Goal: Information Seeking & Learning: Learn about a topic

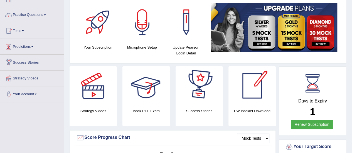
scroll to position [28, 0]
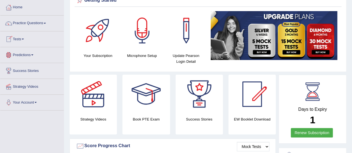
click at [26, 39] on link "Tests" at bounding box center [31, 38] width 63 height 14
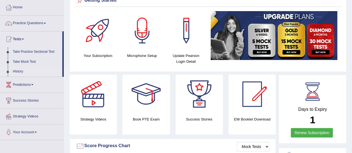
click at [20, 69] on link "History" at bounding box center [36, 72] width 52 height 10
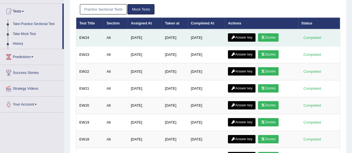
scroll to position [56, 0]
click at [269, 35] on link "Scores" at bounding box center [268, 37] width 21 height 8
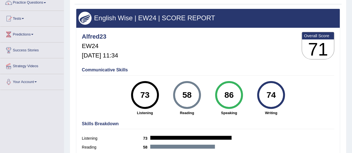
scroll to position [28, 0]
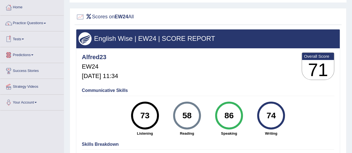
click at [18, 38] on link "Tests" at bounding box center [31, 38] width 63 height 14
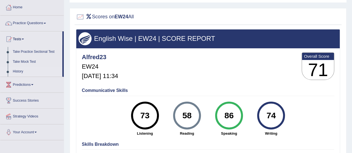
click at [18, 70] on link "History" at bounding box center [36, 72] width 52 height 10
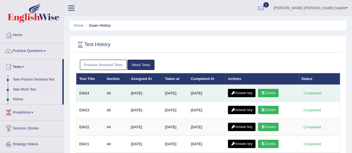
click at [247, 92] on link "Answer key" at bounding box center [242, 93] width 28 height 8
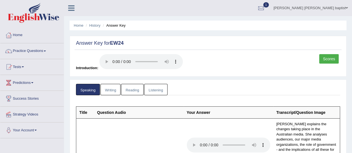
click at [107, 93] on link "Writing" at bounding box center [110, 89] width 20 height 11
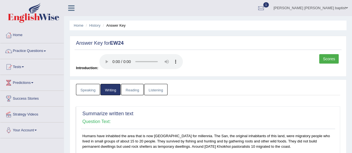
click at [130, 91] on link "Reading" at bounding box center [132, 89] width 22 height 11
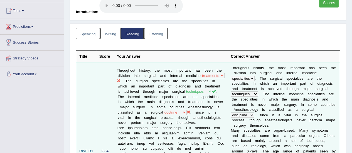
scroll to position [83, 0]
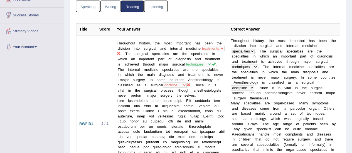
click at [152, 5] on link "Listening" at bounding box center [155, 6] width 23 height 11
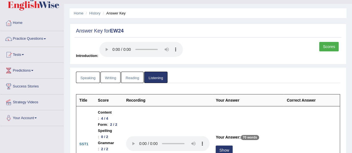
scroll to position [0, 0]
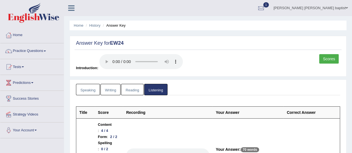
click at [127, 90] on link "Reading" at bounding box center [132, 89] width 22 height 11
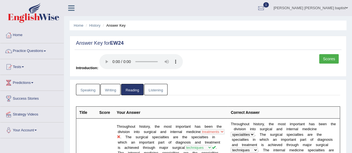
click at [97, 28] on li "History" at bounding box center [92, 25] width 16 height 5
click at [92, 26] on link "History" at bounding box center [94, 25] width 11 height 4
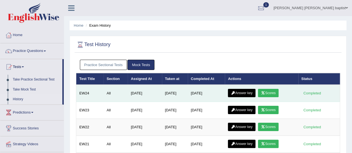
click at [274, 91] on link "Scores" at bounding box center [268, 93] width 21 height 8
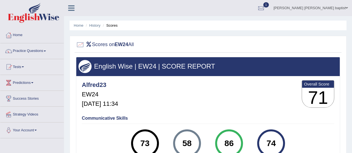
click at [95, 23] on ul "Home History Scores" at bounding box center [208, 26] width 277 height 10
click at [95, 25] on link "History" at bounding box center [94, 25] width 11 height 4
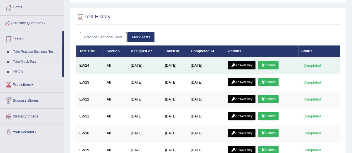
click at [245, 63] on link "Answer key" at bounding box center [242, 65] width 28 height 8
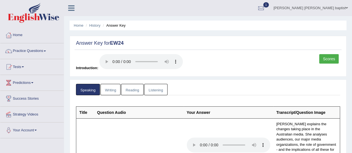
click at [134, 88] on link "Reading" at bounding box center [132, 89] width 22 height 11
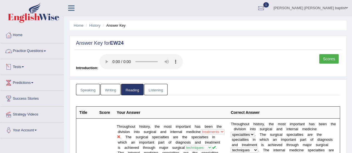
click at [46, 52] on link "Practice Questions" at bounding box center [31, 50] width 63 height 14
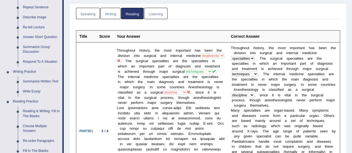
scroll to position [111, 0]
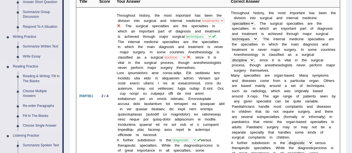
click at [34, 79] on link "Reading & Writing: Fill In The Blanks" at bounding box center [41, 78] width 42 height 15
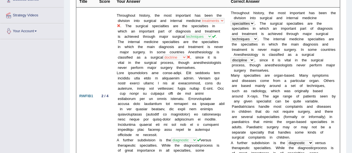
scroll to position [146, 0]
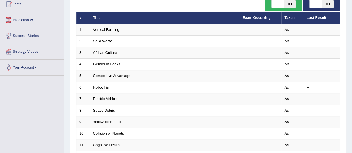
click at [333, 2] on span "OFF" at bounding box center [327, 4] width 12 height 8
checkbox input "true"
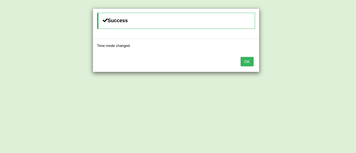
click at [250, 62] on button "OK" at bounding box center [246, 61] width 13 height 9
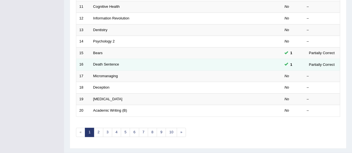
scroll to position [212, 0]
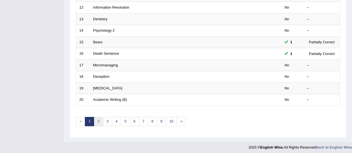
click at [101, 120] on link "2" at bounding box center [98, 121] width 9 height 9
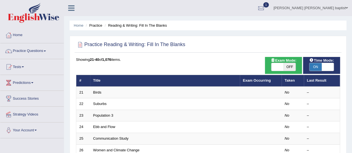
click at [289, 65] on span "OFF" at bounding box center [289, 67] width 12 height 8
checkbox input "true"
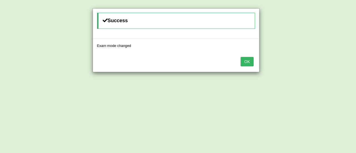
click at [244, 63] on button "OK" at bounding box center [246, 61] width 13 height 9
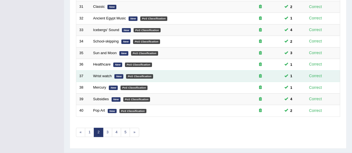
scroll to position [212, 0]
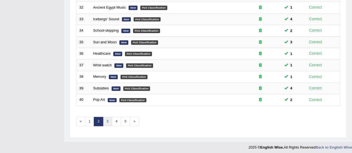
click at [107, 120] on link "3" at bounding box center [107, 121] width 9 height 9
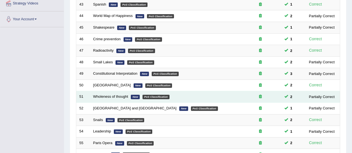
scroll to position [195, 0]
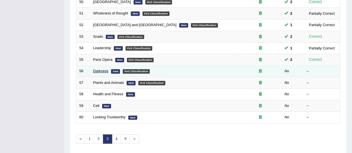
click at [95, 71] on link "Darkness" at bounding box center [100, 71] width 15 height 4
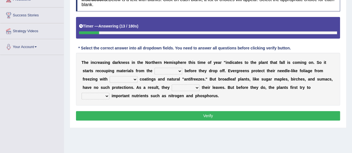
click at [178, 72] on select "trunks leaves branches roots" at bounding box center [168, 71] width 28 height 7
select select "leaves"
click at [154, 68] on select "trunks leaves branches roots" at bounding box center [168, 71] width 28 height 7
click at [130, 82] on select "watery sticky waxy booty" at bounding box center [124, 79] width 28 height 7
select select "sticky"
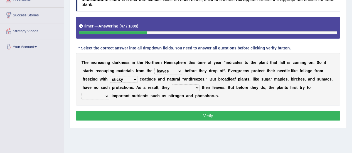
click at [110, 76] on select "watery sticky waxy booty" at bounding box center [124, 79] width 28 height 7
click at [191, 87] on select "brought beat shed collected" at bounding box center [186, 88] width 28 height 7
select select "shed"
click at [172, 85] on select "brought beat shed collected" at bounding box center [186, 88] width 28 height 7
click at [108, 95] on select "save convene salvage call" at bounding box center [95, 96] width 28 height 7
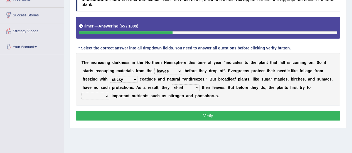
select select "save"
click at [81, 93] on select "save convene salvage call" at bounding box center [95, 96] width 28 height 7
click at [132, 114] on button "Verify" at bounding box center [208, 115] width 264 height 9
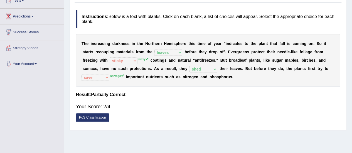
scroll to position [28, 0]
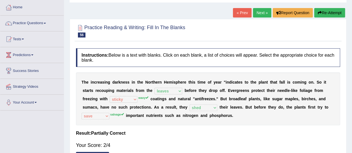
click at [325, 14] on button "Re-Attempt" at bounding box center [329, 12] width 31 height 9
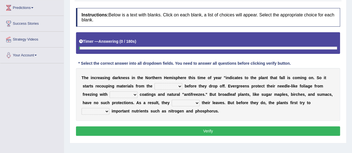
scroll to position [111, 0]
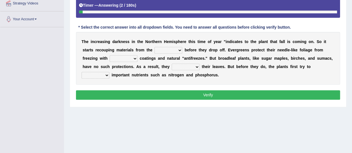
click at [176, 47] on select "trunks leaves branches roots" at bounding box center [168, 50] width 28 height 7
select select "leaves"
click at [154, 47] on select "trunks leaves branches roots" at bounding box center [168, 50] width 28 height 7
click at [135, 59] on select "watery sticky waxy booty" at bounding box center [124, 58] width 28 height 7
select select "waxy"
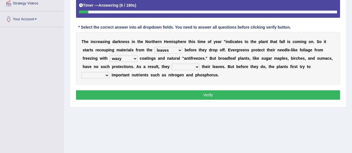
click at [110, 55] on select "watery sticky waxy booty" at bounding box center [124, 58] width 28 height 7
click at [193, 64] on select "brought beat shed collected" at bounding box center [186, 67] width 28 height 7
select select "shed"
click at [172, 64] on select "brought beat shed collected" at bounding box center [186, 67] width 28 height 7
click at [104, 73] on select "save convene salvage call" at bounding box center [95, 75] width 28 height 7
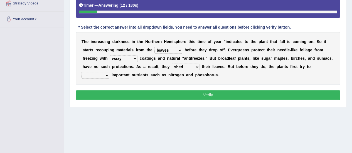
select select "salvage"
click at [81, 72] on select "save convene salvage call" at bounding box center [95, 75] width 28 height 7
click at [210, 92] on button "Verify" at bounding box center [208, 94] width 264 height 9
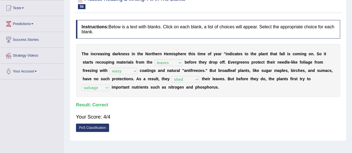
scroll to position [28, 0]
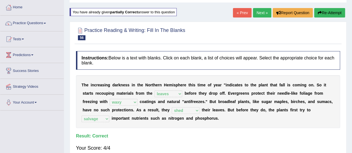
click at [259, 14] on link "Next »" at bounding box center [262, 12] width 18 height 9
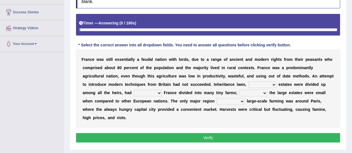
scroll to position [111, 0]
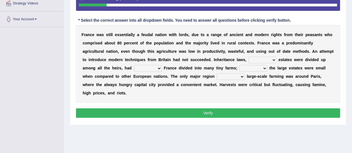
click at [272, 59] on select "whose what which whereby" at bounding box center [262, 60] width 28 height 7
select select "whose"
click at [248, 57] on select "whose what which whereby" at bounding box center [262, 60] width 28 height 7
click at [158, 69] on select "left urge created cause" at bounding box center [148, 68] width 28 height 7
select select "created"
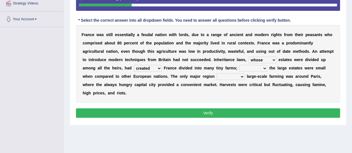
click at [134, 65] on select "left urge created cause" at bounding box center [148, 68] width 28 height 7
click at [261, 68] on select "never so even because" at bounding box center [253, 68] width 28 height 7
select select "even"
click at [239, 65] on select "never so even because" at bounding box center [253, 68] width 28 height 7
click at [241, 78] on select "apart with for of" at bounding box center [231, 76] width 28 height 7
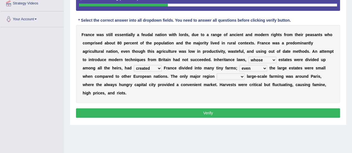
select select "for"
click at [217, 73] on select "apart with for of" at bounding box center [231, 76] width 28 height 7
click at [195, 113] on button "Verify" at bounding box center [208, 112] width 264 height 9
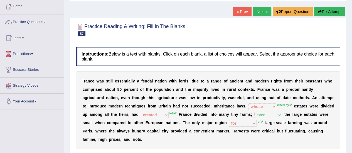
scroll to position [28, 0]
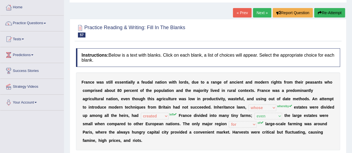
click at [332, 18] on div "« Prev Next » Report Question Re-Attempt" at bounding box center [289, 13] width 113 height 11
click at [335, 15] on button "Re-Attempt" at bounding box center [329, 12] width 31 height 9
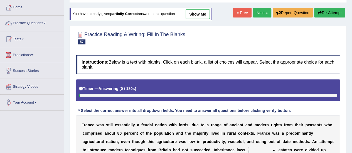
scroll to position [111, 0]
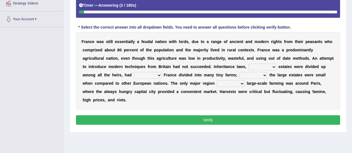
click at [269, 64] on select "whose what which whereby" at bounding box center [262, 67] width 28 height 7
select select "whereby"
click at [248, 64] on select "whose what which whereby" at bounding box center [262, 67] width 28 height 7
click at [154, 75] on select "left urge created cause" at bounding box center [148, 75] width 28 height 7
select select "created"
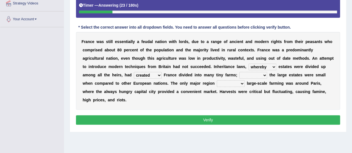
click at [134, 72] on select "left urge created cause" at bounding box center [148, 75] width 28 height 7
click at [261, 75] on select "never so even because" at bounding box center [253, 75] width 28 height 7
select select "because"
click at [239, 72] on select "never so even because" at bounding box center [253, 75] width 28 height 7
click at [239, 83] on select "apart with for of" at bounding box center [231, 83] width 28 height 7
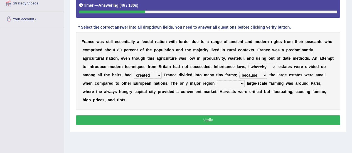
select select "for"
click at [217, 80] on select "apart with for of" at bounding box center [231, 83] width 28 height 7
click at [207, 120] on button "Verify" at bounding box center [208, 119] width 264 height 9
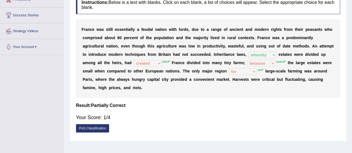
scroll to position [28, 0]
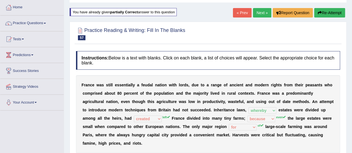
click at [256, 12] on link "Next »" at bounding box center [262, 12] width 18 height 9
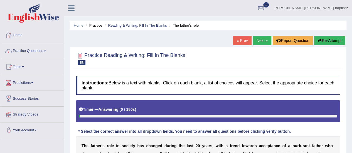
scroll to position [83, 0]
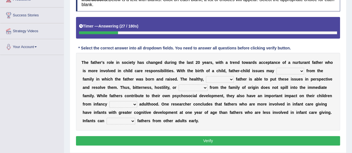
click at [297, 71] on select "start resurface pave stop" at bounding box center [290, 71] width 28 height 7
select select "resurface"
click at [276, 68] on select "start resurface pave stop" at bounding box center [290, 71] width 28 height 7
click at [232, 78] on select "adjusted strict firm rigid" at bounding box center [220, 79] width 28 height 7
select select "rigid"
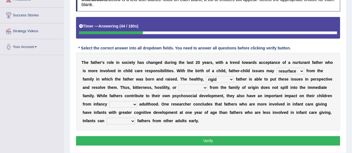
click at [206, 76] on select "adjusted strict firm rigid" at bounding box center [220, 79] width 28 height 7
click at [199, 87] on select "care love affection resentment" at bounding box center [192, 88] width 29 height 7
select select "love"
click at [178, 85] on select "care love affection resentment" at bounding box center [192, 88] width 29 height 7
click at [131, 103] on select "through for with by" at bounding box center [123, 104] width 28 height 7
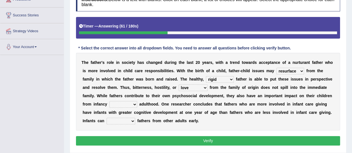
select select "through"
click at [109, 101] on select "through for with by" at bounding box center [123, 104] width 28 height 7
click at [131, 120] on select "provide distinguish like ignore" at bounding box center [120, 121] width 29 height 7
select select "ignore"
click at [106, 118] on select "provide distinguish like ignore" at bounding box center [120, 121] width 29 height 7
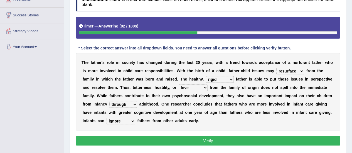
click at [184, 143] on button "Verify" at bounding box center [208, 140] width 264 height 9
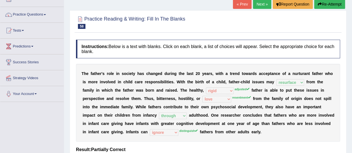
scroll to position [28, 0]
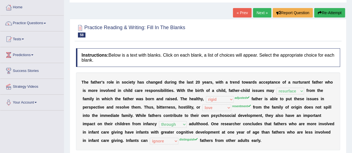
click at [254, 13] on link "Next »" at bounding box center [262, 12] width 18 height 9
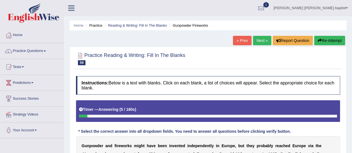
click at [43, 52] on link "Practice Questions" at bounding box center [31, 50] width 63 height 14
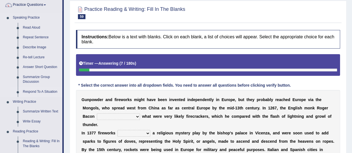
scroll to position [83, 0]
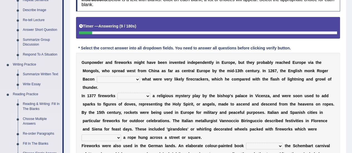
click at [36, 119] on link "Choose Multiple Answers" at bounding box center [41, 121] width 42 height 15
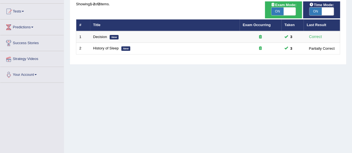
click at [276, 11] on span "ON" at bounding box center [277, 12] width 12 height 8
checkbox input "false"
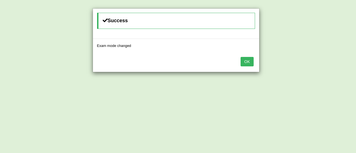
click at [247, 64] on button "OK" at bounding box center [246, 61] width 13 height 9
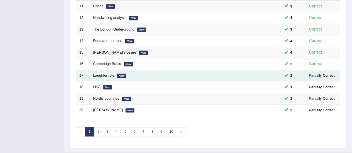
scroll to position [212, 0]
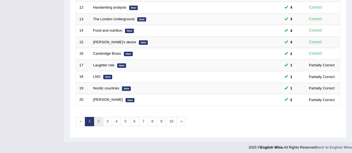
click at [100, 120] on link "2" at bounding box center [98, 121] width 9 height 9
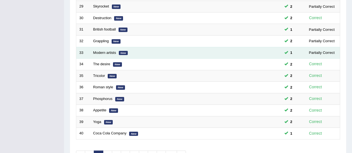
scroll to position [212, 0]
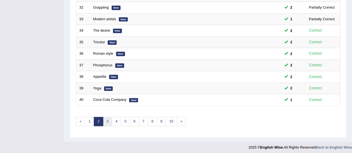
click at [108, 121] on link "3" at bounding box center [107, 121] width 9 height 9
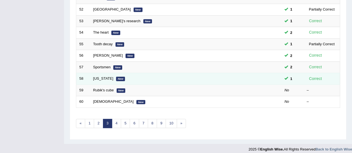
scroll to position [212, 0]
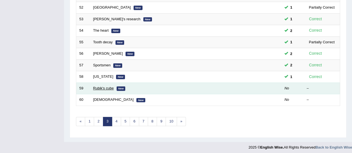
click at [102, 86] on link "Rubik's cube" at bounding box center [103, 88] width 21 height 4
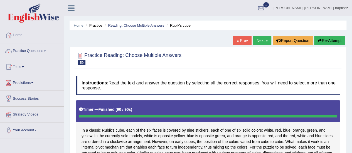
click at [329, 40] on button "Re-Attempt" at bounding box center [329, 40] width 31 height 9
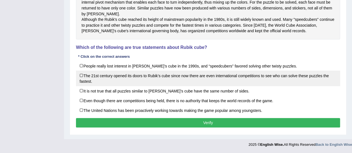
click at [82, 77] on label "The 21st century opened its doors to Rubik’s cube since now there are even inte…" at bounding box center [208, 79] width 264 height 16
checkbox input "true"
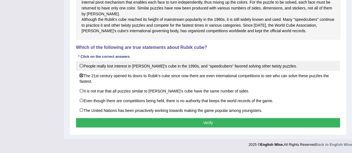
click at [84, 66] on label "People really lost interest in Rubik’s cube in the 1990s, and “speedcubers” fav…" at bounding box center [208, 66] width 264 height 10
checkbox input "true"
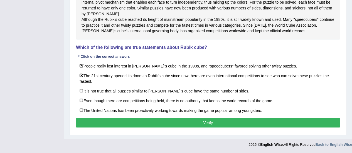
click at [203, 123] on button "Verify" at bounding box center [208, 122] width 264 height 9
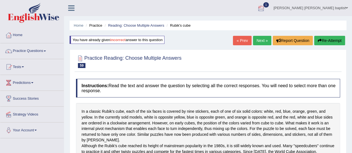
click at [265, 11] on div at bounding box center [261, 8] width 8 height 8
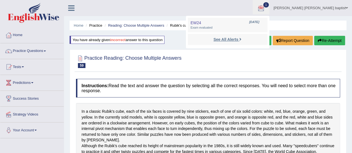
click at [238, 40] on strong "See All Alerts" at bounding box center [225, 39] width 25 height 4
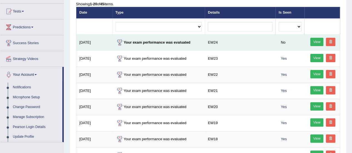
click at [313, 44] on link "View" at bounding box center [316, 42] width 13 height 8
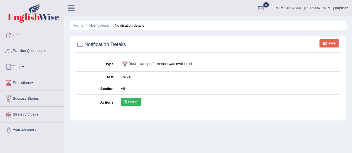
click at [132, 99] on link "Scores" at bounding box center [131, 102] width 21 height 8
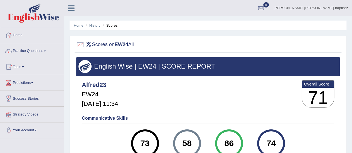
click at [95, 22] on ul "Home History Scores" at bounding box center [208, 26] width 277 height 10
click at [81, 25] on link "Home" at bounding box center [79, 25] width 10 height 4
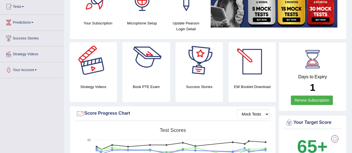
scroll to position [28, 0]
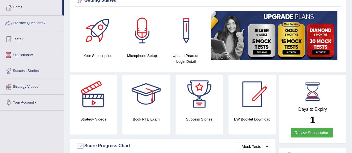
click at [40, 23] on link "Practice Questions" at bounding box center [31, 23] width 63 height 14
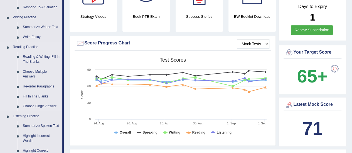
scroll to position [139, 0]
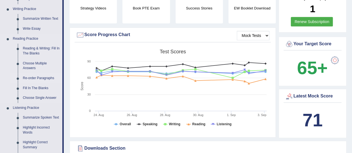
click at [36, 80] on link "Re-order Paragraphs" at bounding box center [41, 78] width 42 height 10
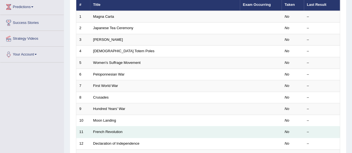
scroll to position [56, 0]
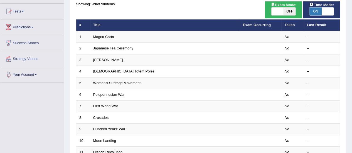
click at [289, 11] on span "OFF" at bounding box center [289, 12] width 12 height 8
checkbox input "true"
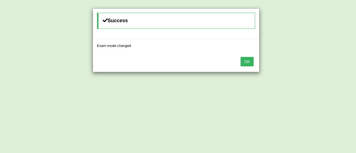
click at [245, 60] on button "OK" at bounding box center [246, 61] width 13 height 9
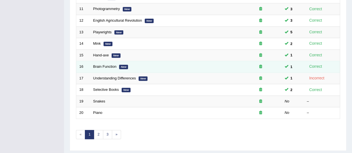
scroll to position [202, 0]
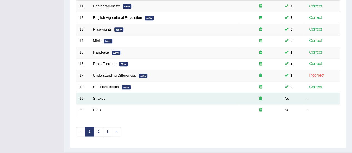
click at [115, 95] on td "Snakes" at bounding box center [165, 99] width 150 height 12
click at [101, 98] on link "Snakes" at bounding box center [99, 98] width 12 height 4
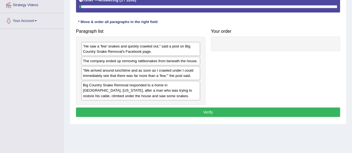
scroll to position [111, 0]
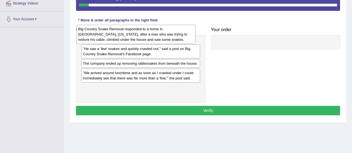
drag, startPoint x: 116, startPoint y: 89, endPoint x: 111, endPoint y: 35, distance: 54.1
click at [111, 35] on div "Big Country Snake Removal responded to a home in Albany, Texas, after a man who…" at bounding box center [135, 34] width 119 height 19
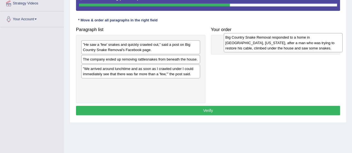
drag, startPoint x: 136, startPoint y: 53, endPoint x: 278, endPoint y: 46, distance: 142.5
click at [278, 46] on div "Big Country Snake Removal responded to a home in Albany, Texas, after a man who…" at bounding box center [283, 42] width 119 height 19
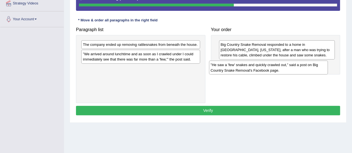
drag, startPoint x: 137, startPoint y: 51, endPoint x: 264, endPoint y: 71, distance: 129.3
click at [264, 71] on div "”He saw a 'few' snakes and quickly crawled out,” said a post on Big Country Sna…" at bounding box center [268, 68] width 119 height 14
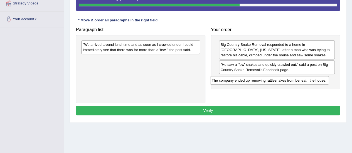
drag, startPoint x: 144, startPoint y: 46, endPoint x: 272, endPoint y: 82, distance: 133.7
click at [272, 82] on div "The company ended up removing rattlesnakes from beneath the house." at bounding box center [269, 80] width 119 height 8
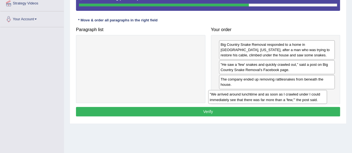
drag, startPoint x: 141, startPoint y: 50, endPoint x: 268, endPoint y: 100, distance: 136.3
click at [268, 100] on div "”We arrived around lunchtime and as soon as I crawled under I could immediately…" at bounding box center [267, 97] width 119 height 14
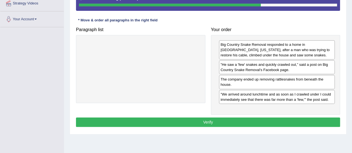
click at [261, 119] on button "Verify" at bounding box center [208, 122] width 264 height 9
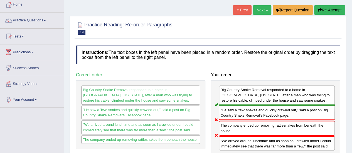
scroll to position [0, 0]
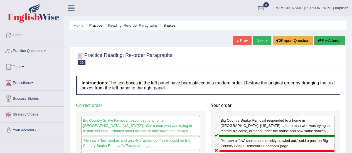
click at [328, 41] on button "Re-Attempt" at bounding box center [329, 40] width 31 height 9
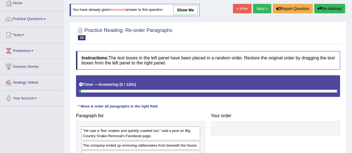
scroll to position [83, 0]
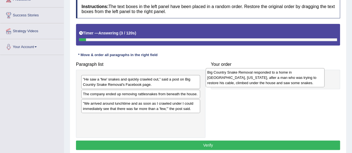
drag, startPoint x: 131, startPoint y: 125, endPoint x: 255, endPoint y: 80, distance: 132.3
click at [255, 80] on div "Big Country Snake Removal responded to a home in Albany, Texas, after a man who…" at bounding box center [264, 77] width 119 height 19
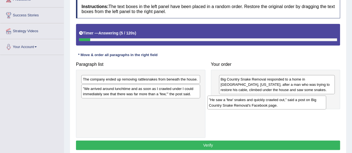
drag, startPoint x: 106, startPoint y: 81, endPoint x: 235, endPoint y: 101, distance: 130.8
click at [235, 101] on div "”He saw a 'few' snakes and quickly crawled out,” said a post on Big Country Sna…" at bounding box center [266, 103] width 119 height 14
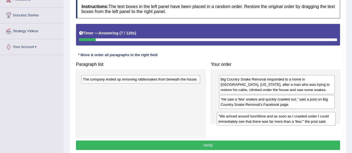
drag, startPoint x: 116, startPoint y: 91, endPoint x: 252, endPoint y: 119, distance: 138.2
click at [252, 119] on div "”We arrived around lunchtime and as soon as I crawled under I could immediately…" at bounding box center [276, 119] width 119 height 14
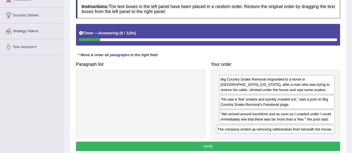
drag, startPoint x: 137, startPoint y: 79, endPoint x: 272, endPoint y: 130, distance: 143.7
click at [272, 130] on div "The company ended up removing rattlesnakes from beneath the house." at bounding box center [275, 129] width 119 height 8
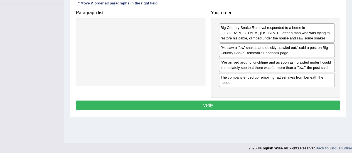
scroll to position [138, 0]
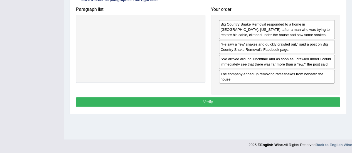
click at [206, 97] on button "Verify" at bounding box center [208, 101] width 264 height 9
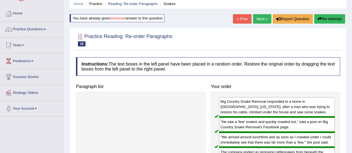
scroll to position [0, 0]
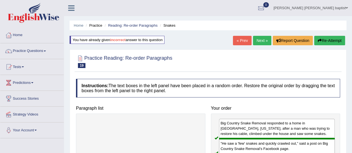
click at [257, 40] on link "Next »" at bounding box center [262, 40] width 18 height 9
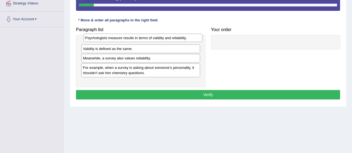
drag, startPoint x: 112, startPoint y: 80, endPoint x: 114, endPoint y: 40, distance: 39.8
click at [114, 40] on div "Psychologists measure results in terms of validity and reliability." at bounding box center [142, 38] width 119 height 8
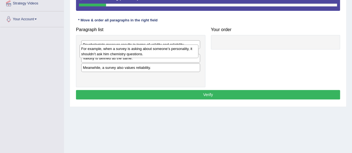
drag, startPoint x: 122, startPoint y: 76, endPoint x: 120, endPoint y: 53, distance: 23.7
click at [120, 53] on div "For example, when a survey is asking about someone’s personality, it shouldn’t …" at bounding box center [139, 51] width 119 height 14
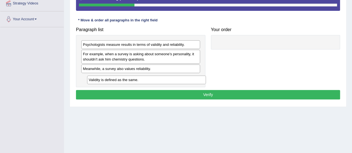
drag, startPoint x: 115, startPoint y: 69, endPoint x: 120, endPoint y: 80, distance: 13.1
click at [120, 80] on div "Validity is defined as the same." at bounding box center [146, 80] width 119 height 8
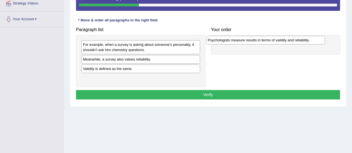
drag, startPoint x: 134, startPoint y: 46, endPoint x: 265, endPoint y: 41, distance: 131.0
click at [265, 41] on div "Psychologists measure results in terms of validity and reliability." at bounding box center [265, 40] width 119 height 8
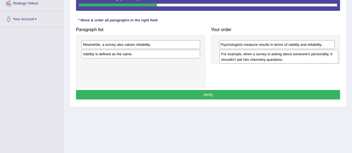
drag, startPoint x: 109, startPoint y: 49, endPoint x: 247, endPoint y: 59, distance: 138.5
click at [247, 59] on div "For example, when a survey is asking about someone’s personality, it shouldn’t …" at bounding box center [278, 57] width 119 height 14
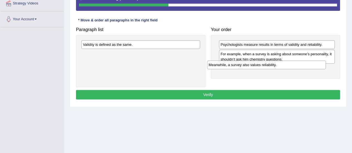
drag, startPoint x: 120, startPoint y: 45, endPoint x: 245, endPoint y: 66, distance: 127.3
click at [245, 66] on div "Meanwhile, a survey also values reliability." at bounding box center [266, 65] width 119 height 8
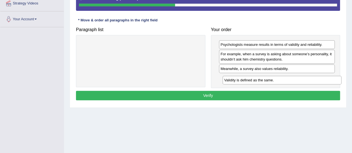
drag, startPoint x: 120, startPoint y: 44, endPoint x: 261, endPoint y: 80, distance: 145.7
click at [261, 80] on div "Validity is defined as the same." at bounding box center [281, 80] width 119 height 8
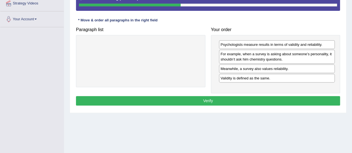
click at [201, 98] on button "Verify" at bounding box center [208, 100] width 264 height 9
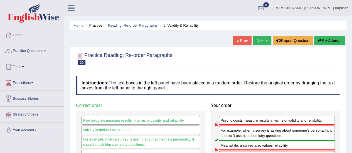
click at [329, 40] on button "Re-Attempt" at bounding box center [329, 40] width 31 height 9
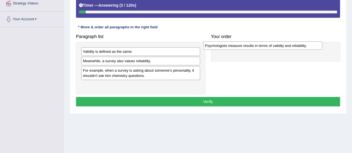
drag, startPoint x: 128, startPoint y: 86, endPoint x: 252, endPoint y: 46, distance: 130.4
click at [252, 46] on div "Psychologists measure results in terms of validity and reliability." at bounding box center [262, 45] width 119 height 8
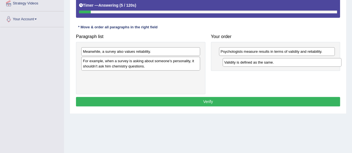
drag, startPoint x: 135, startPoint y: 51, endPoint x: 277, endPoint y: 63, distance: 141.7
click at [277, 63] on div "Validity is defined as the same." at bounding box center [281, 62] width 119 height 8
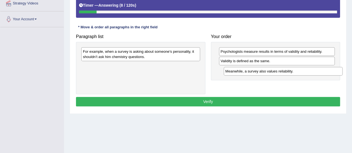
drag, startPoint x: 126, startPoint y: 53, endPoint x: 269, endPoint y: 73, distance: 143.7
click at [269, 73] on div "Meanwhile, a survey also values reliability." at bounding box center [283, 71] width 119 height 8
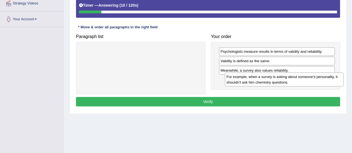
drag, startPoint x: 139, startPoint y: 54, endPoint x: 282, endPoint y: 80, distance: 145.7
click at [282, 80] on div "For example, when a survey is asking about someone’s personality, it shouldn’t …" at bounding box center [284, 80] width 119 height 14
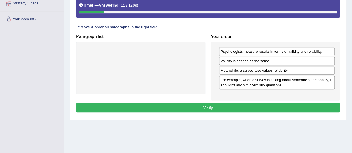
click at [216, 107] on button "Verify" at bounding box center [208, 107] width 264 height 9
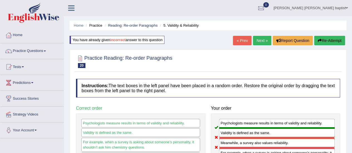
click at [325, 40] on button "Re-Attempt" at bounding box center [329, 40] width 31 height 9
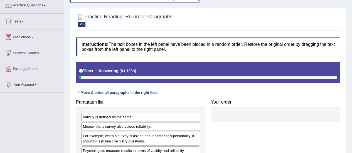
scroll to position [56, 0]
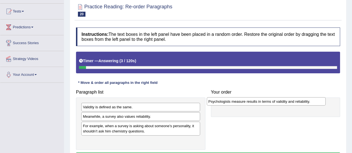
drag, startPoint x: 109, startPoint y: 141, endPoint x: 234, endPoint y: 102, distance: 131.2
click at [234, 102] on div "Psychologists measure results in terms of validity and reliability." at bounding box center [266, 101] width 119 height 8
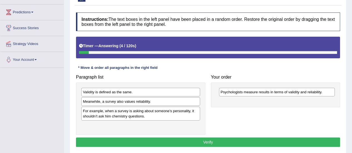
scroll to position [83, 0]
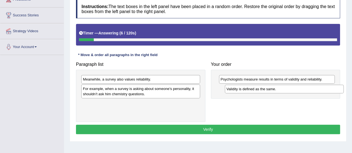
drag, startPoint x: 127, startPoint y: 78, endPoint x: 271, endPoint y: 88, distance: 143.8
click at [271, 88] on div "Validity is defined as the same." at bounding box center [284, 89] width 119 height 8
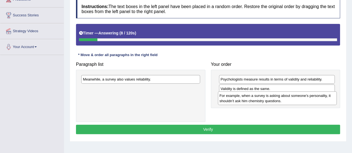
drag, startPoint x: 145, startPoint y: 93, endPoint x: 281, endPoint y: 100, distance: 136.7
click at [281, 100] on div "For example, when a survey is asking about someone’s personality, it shouldn’t …" at bounding box center [277, 98] width 119 height 14
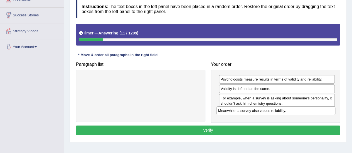
drag, startPoint x: 142, startPoint y: 78, endPoint x: 277, endPoint y: 110, distance: 138.8
click at [277, 110] on div "Meanwhile, a survey also values reliability." at bounding box center [275, 110] width 119 height 8
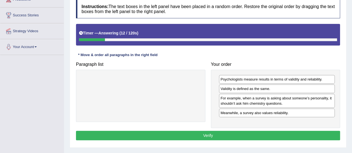
scroll to position [138, 0]
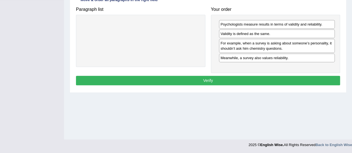
click at [208, 79] on button "Verify" at bounding box center [208, 80] width 264 height 9
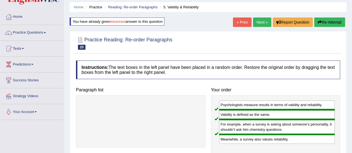
scroll to position [0, 0]
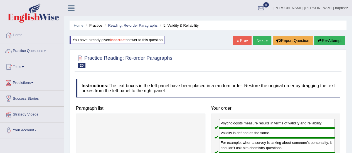
click at [256, 38] on link "Next »" at bounding box center [262, 40] width 18 height 9
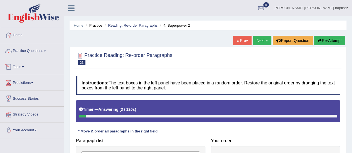
click at [41, 54] on link "Practice Questions" at bounding box center [31, 50] width 63 height 14
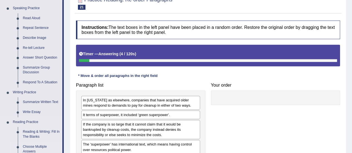
scroll to position [139, 0]
